Goal: Task Accomplishment & Management: Manage account settings

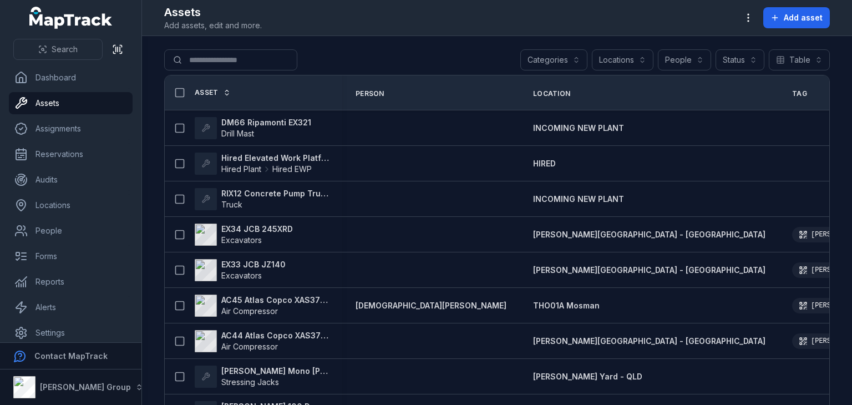
click at [575, 57] on button "Categories" at bounding box center [553, 59] width 67 height 21
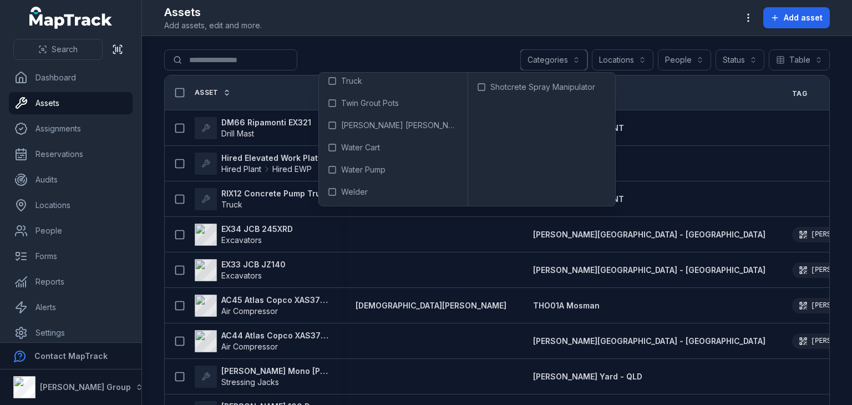
scroll to position [761, 0]
click at [488, 22] on div "Assets Add assets, edit and more. Add asset" at bounding box center [496, 17] width 665 height 27
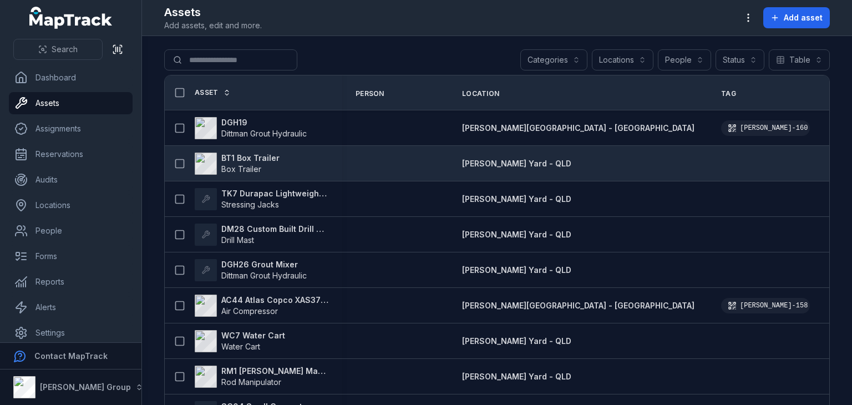
click at [246, 157] on strong "BT1 Box Trailer" at bounding box center [250, 158] width 58 height 11
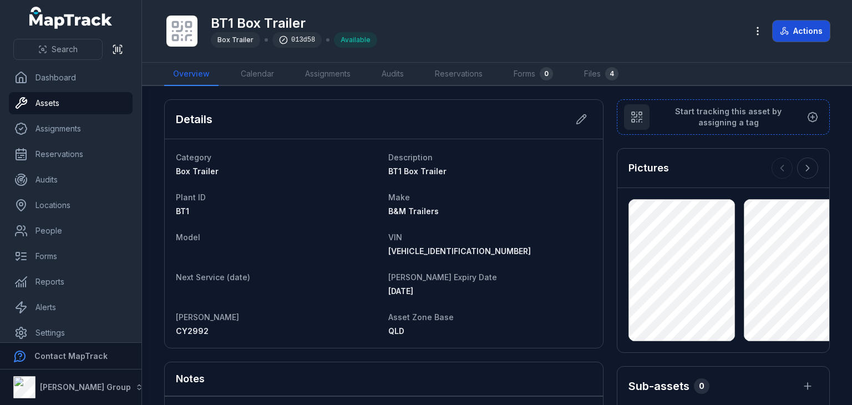
click at [796, 40] on button "Actions" at bounding box center [801, 31] width 57 height 21
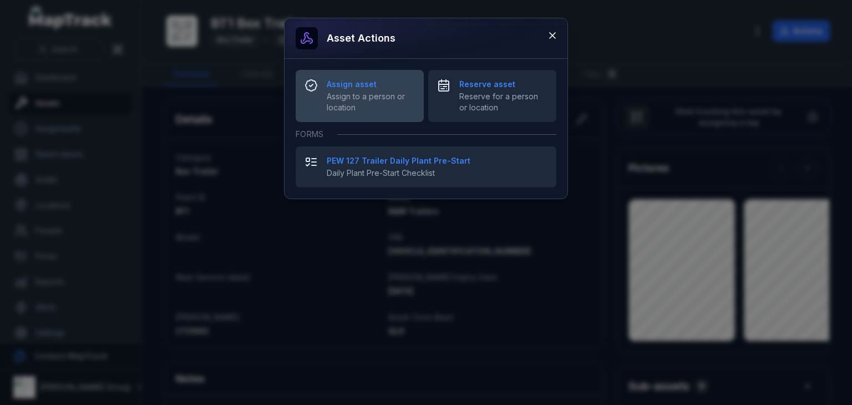
click at [374, 94] on span "Assign to a person or location" at bounding box center [371, 102] width 88 height 22
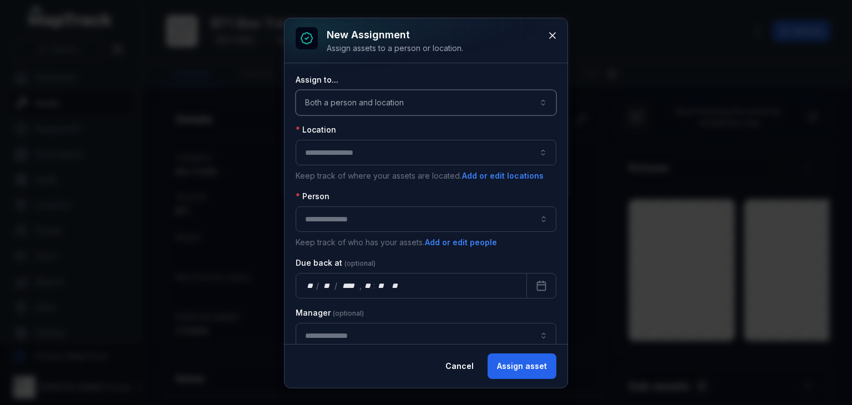
click at [402, 94] on button "Both a person and location ****" at bounding box center [426, 103] width 261 height 26
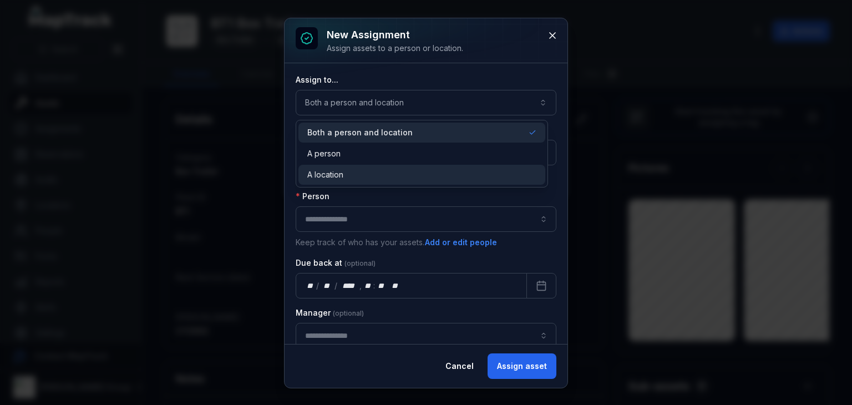
click at [343, 172] on span "A location" at bounding box center [325, 174] width 36 height 11
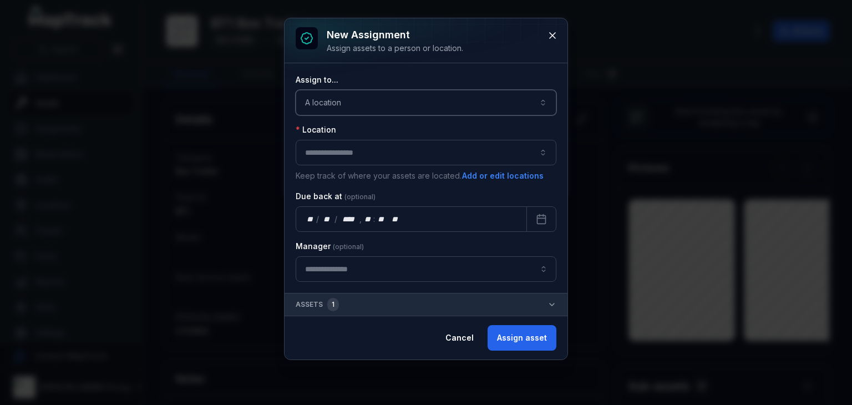
click at [329, 156] on button "button" at bounding box center [426, 153] width 261 height 26
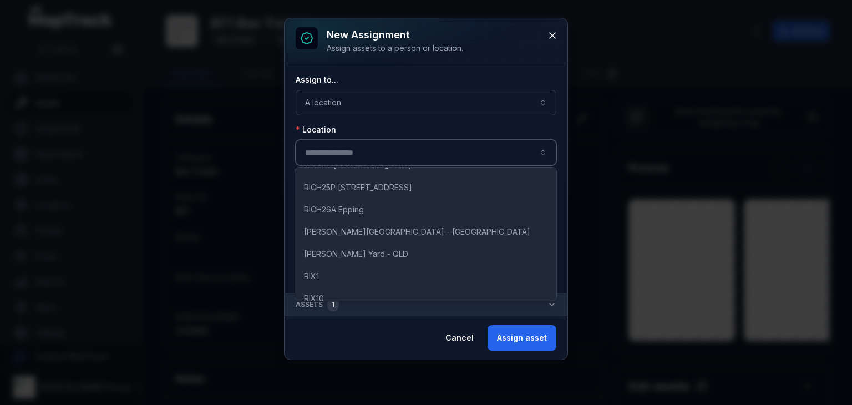
scroll to position [4454, 0]
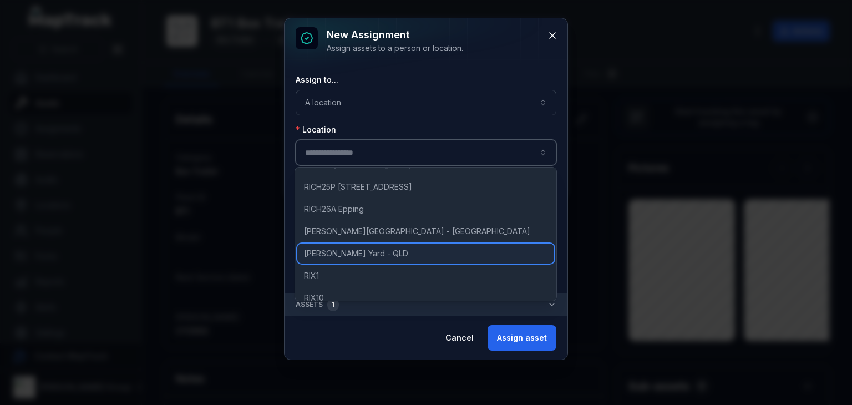
click at [344, 249] on span "[PERSON_NAME] Yard - QLD" at bounding box center [356, 253] width 104 height 11
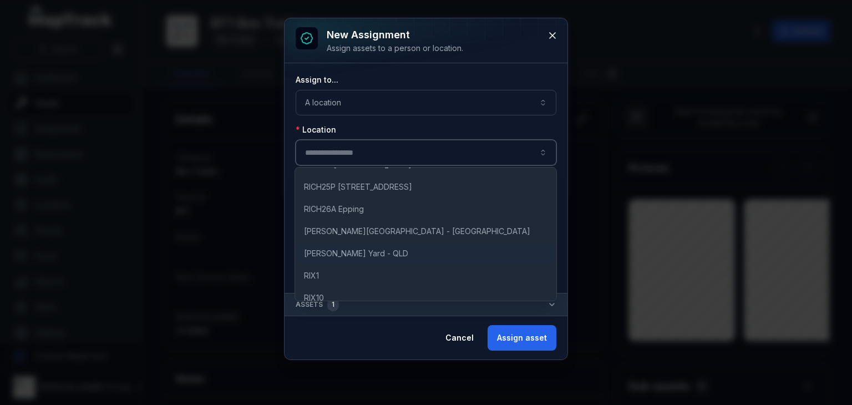
type input "**********"
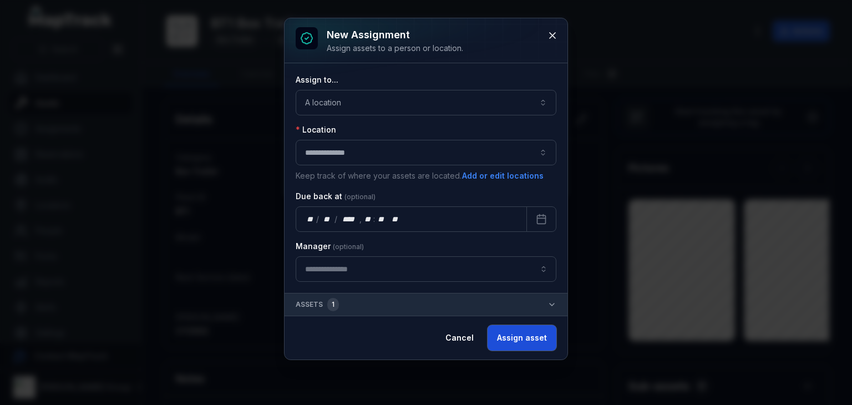
click at [517, 332] on button "Assign asset" at bounding box center [521, 338] width 69 height 26
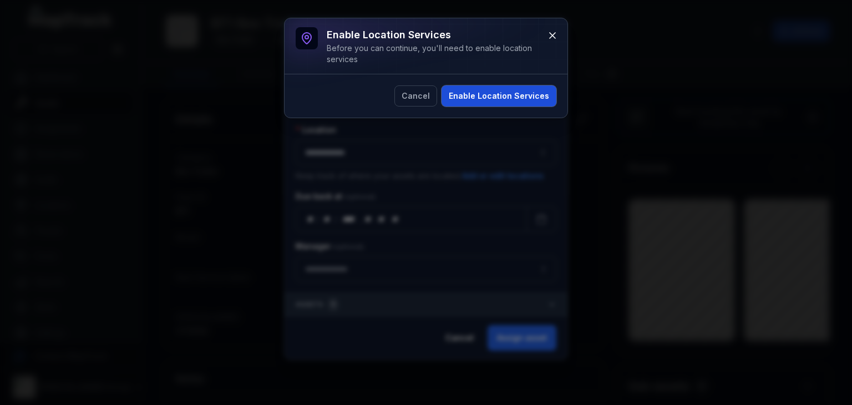
click at [508, 99] on button "Enable Location Services" at bounding box center [498, 95] width 115 height 21
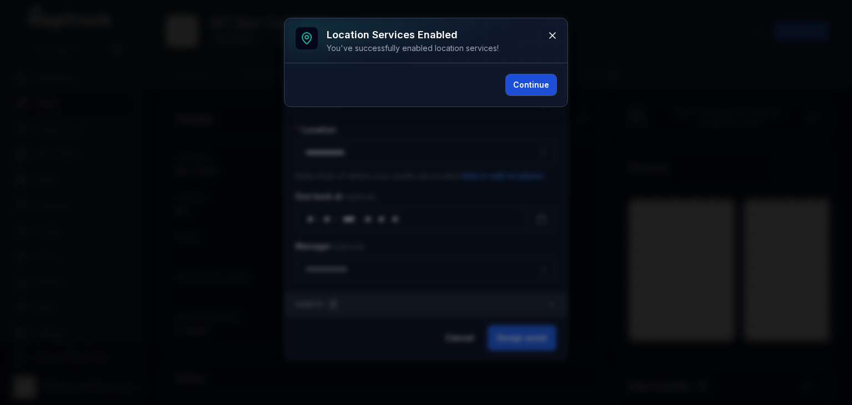
click at [519, 88] on button "Continue" at bounding box center [531, 84] width 50 height 21
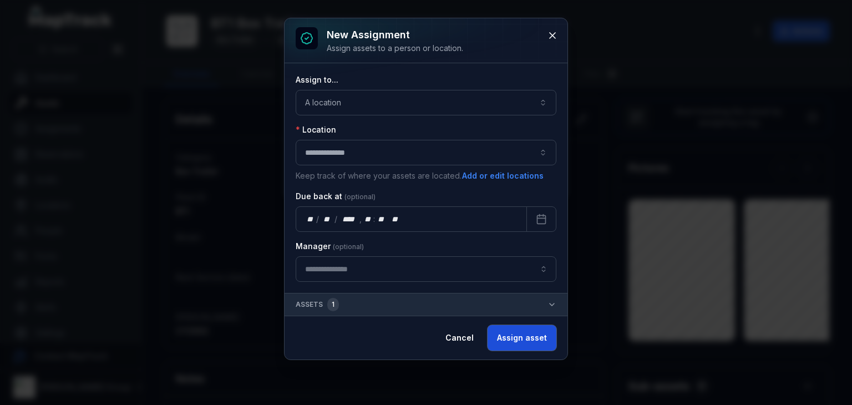
click at [519, 338] on button "Assign asset" at bounding box center [521, 338] width 69 height 26
